Goal: Navigation & Orientation: Find specific page/section

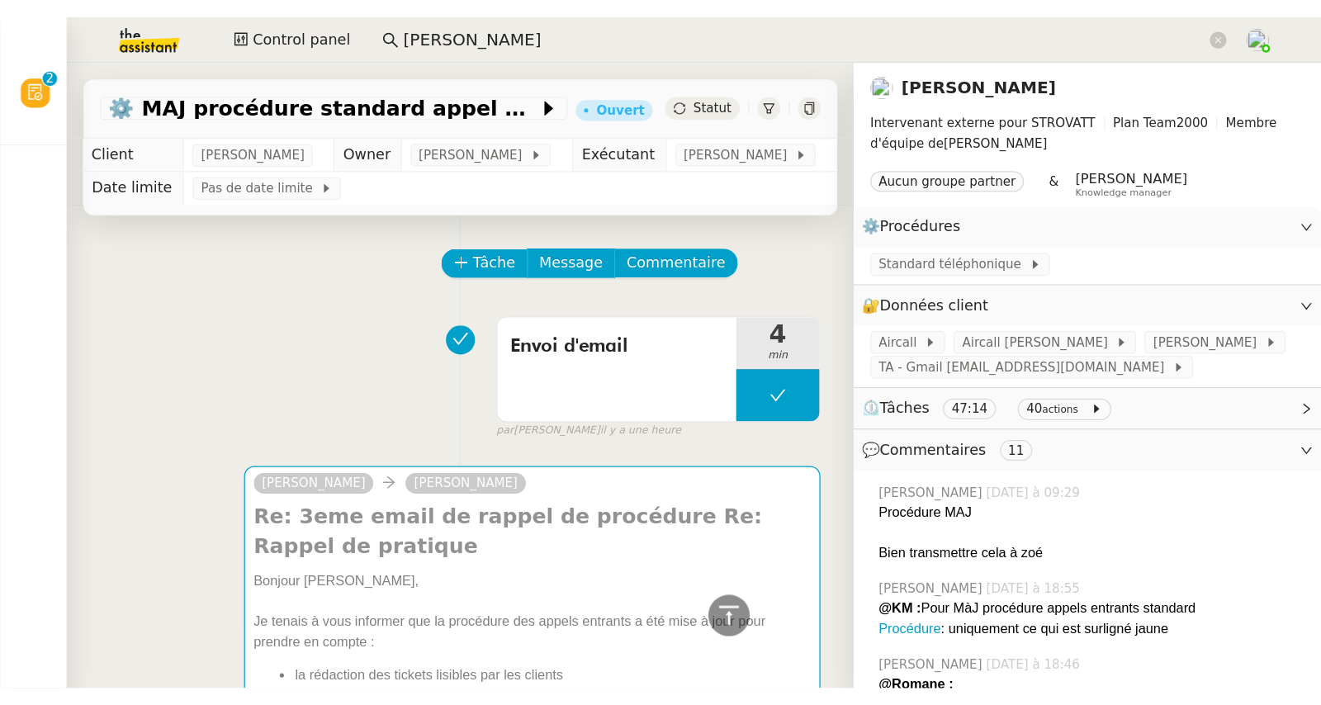
scroll to position [1740, 0]
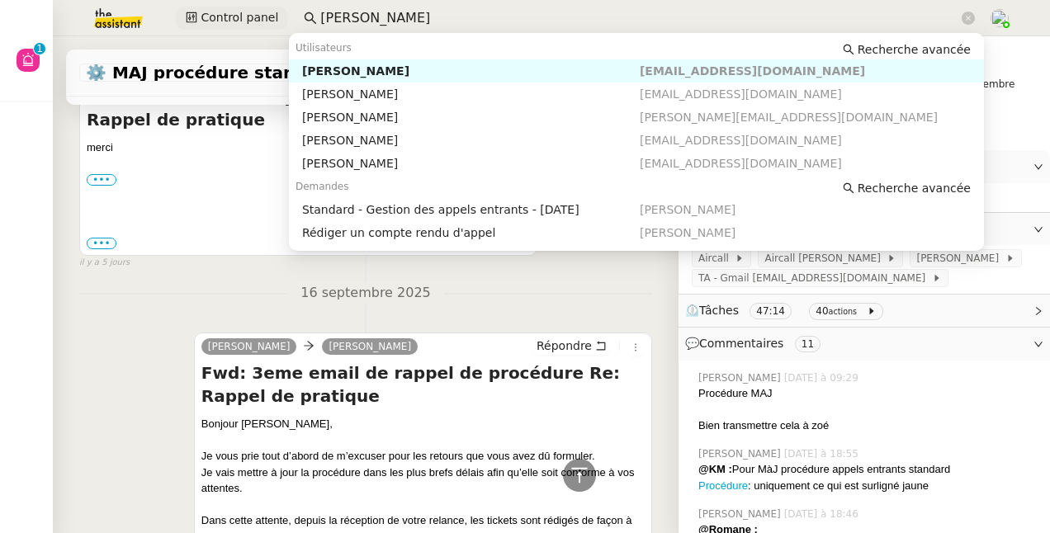
drag, startPoint x: 383, startPoint y: 9, endPoint x: 272, endPoint y: 14, distance: 111.6
click at [272, 14] on div "Control panel [PERSON_NAME]" at bounding box center [525, 18] width 968 height 36
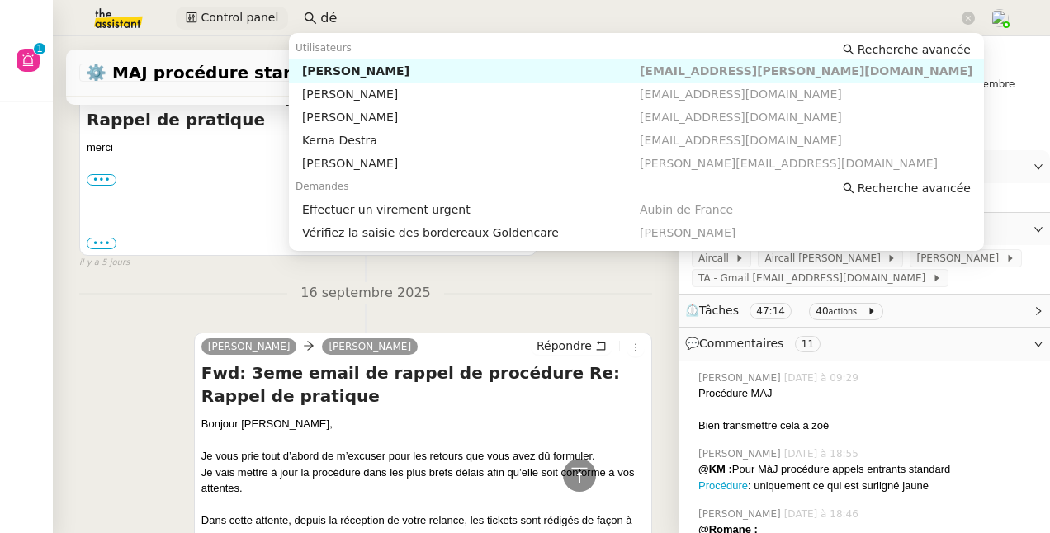
type input "d"
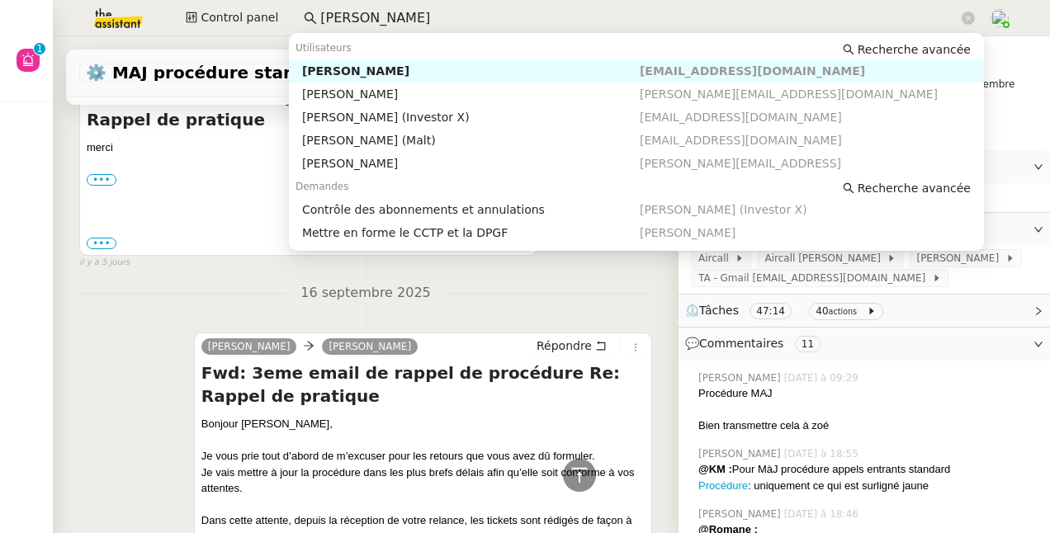
click at [314, 68] on div "[PERSON_NAME]" at bounding box center [471, 71] width 338 height 15
type input "[PERSON_NAME]"
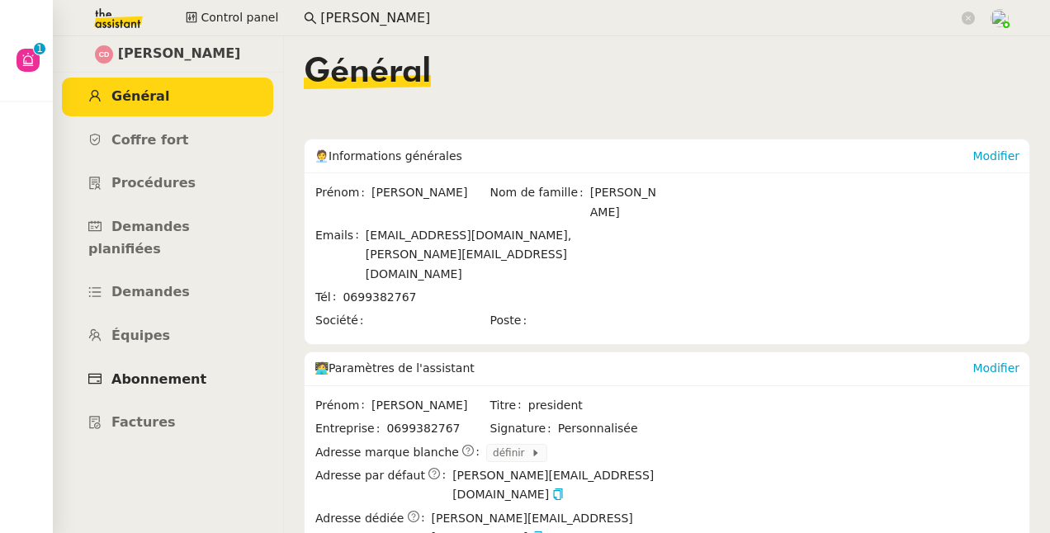
click at [140, 372] on span "Abonnement" at bounding box center [158, 380] width 95 height 16
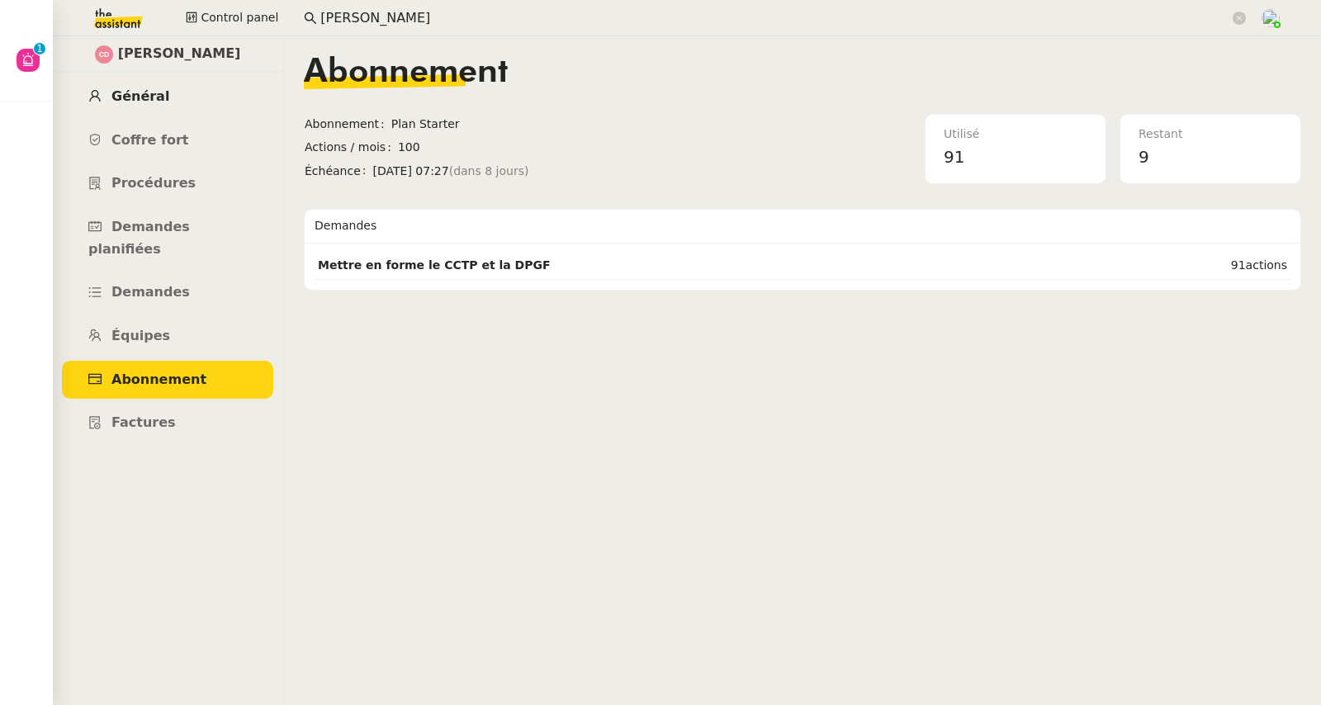
click at [151, 97] on span "Général" at bounding box center [140, 96] width 58 height 16
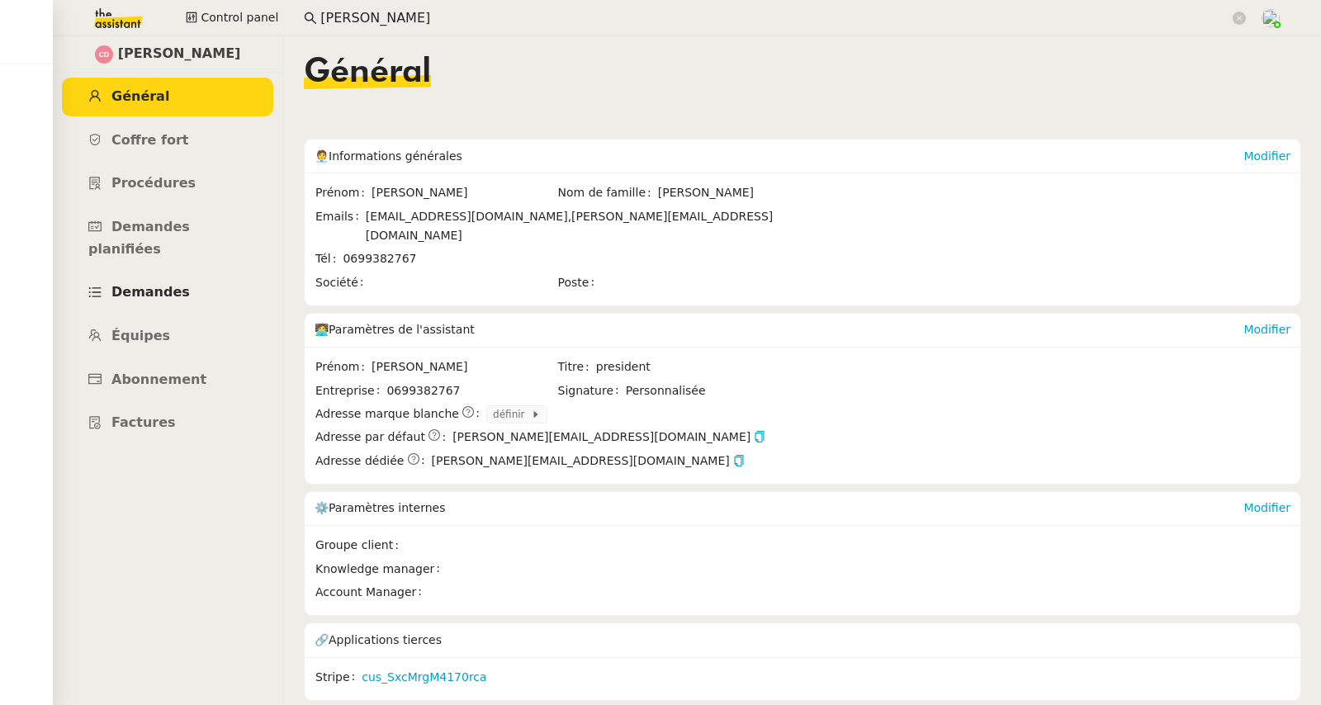
click at [149, 284] on span "Demandes" at bounding box center [150, 292] width 78 height 16
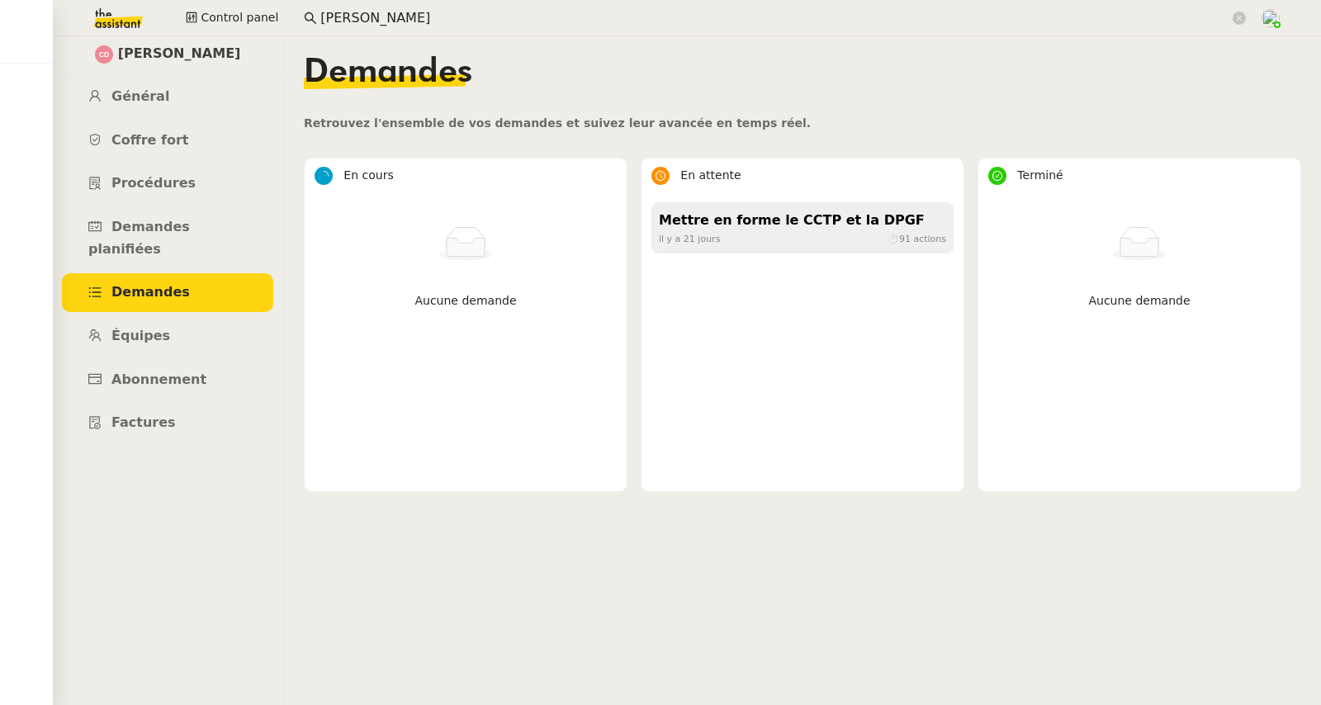
click at [760, 249] on div "Mettre en forme le CCTP et la DPGF [DATE] ⏱ 91 actions" at bounding box center [802, 227] width 302 height 51
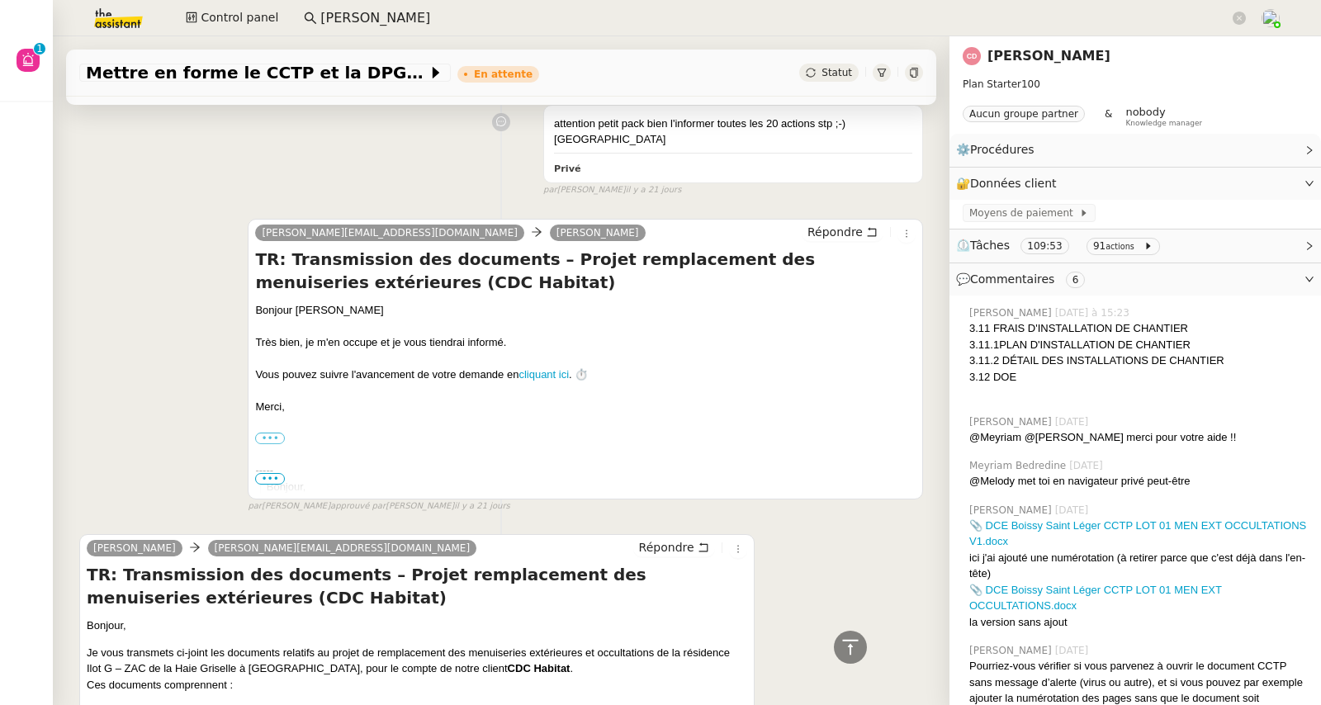
scroll to position [6721, 0]
